Goal: Task Accomplishment & Management: Manage account settings

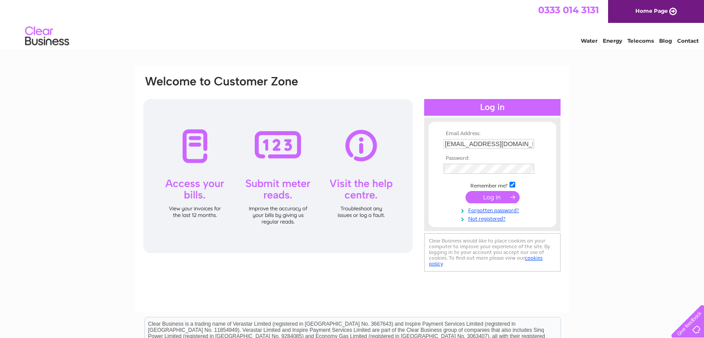
click at [492, 199] on input "submit" at bounding box center [493, 197] width 54 height 12
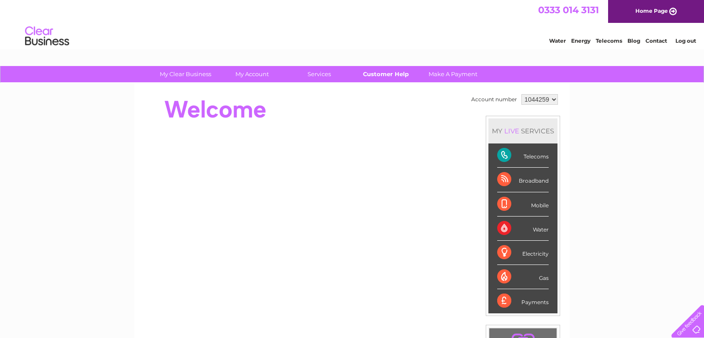
click at [385, 76] on link "Customer Help" at bounding box center [386, 74] width 73 height 16
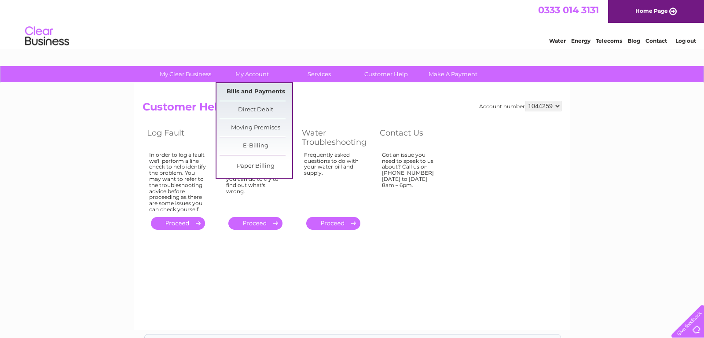
click at [248, 87] on link "Bills and Payments" at bounding box center [256, 92] width 73 height 18
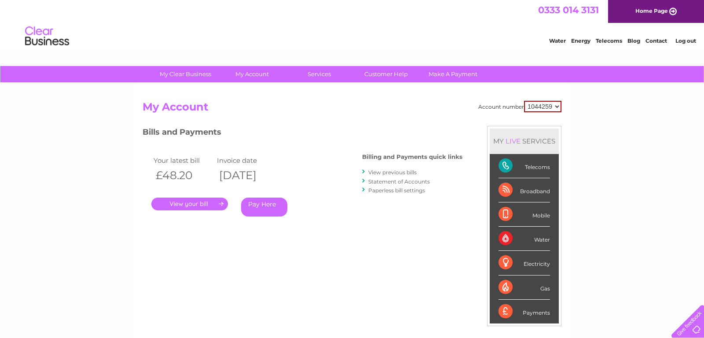
click at [187, 204] on link "." at bounding box center [189, 204] width 77 height 13
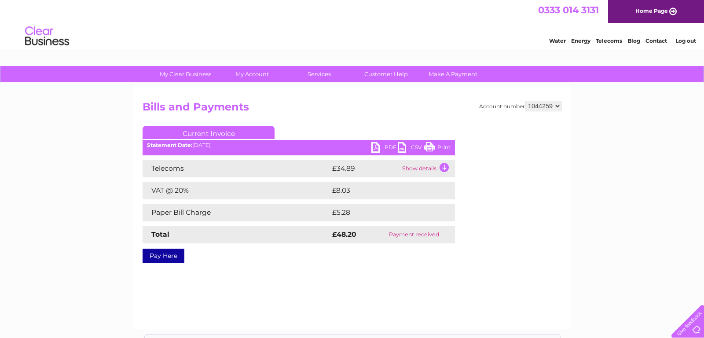
click at [389, 145] on link "PDF" at bounding box center [384, 148] width 26 height 13
click at [526, 9] on div "0333 014 3131 Home Page" at bounding box center [352, 11] width 704 height 23
